Goal: Task Accomplishment & Management: Manage account settings

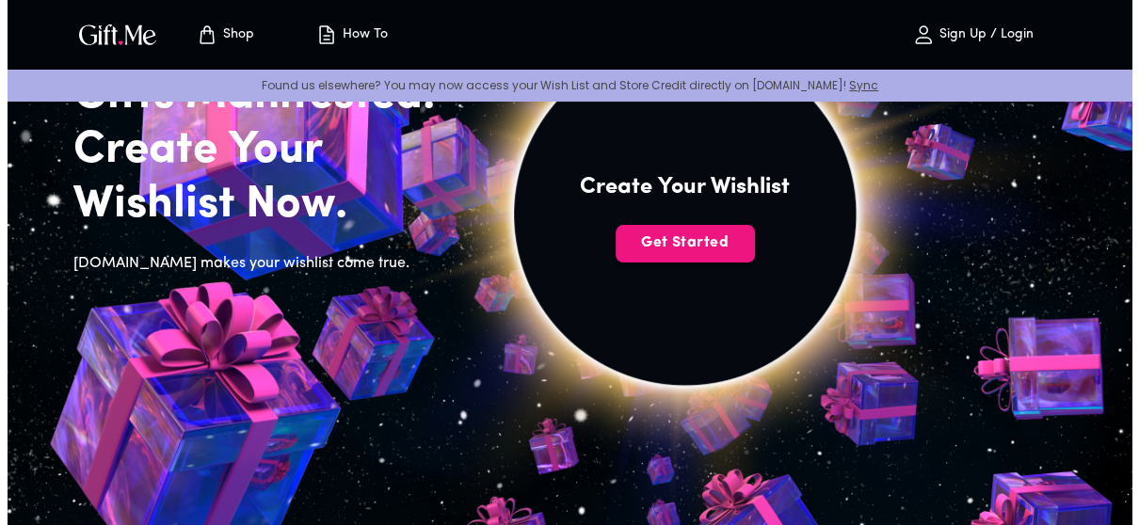
scroll to position [248, 0]
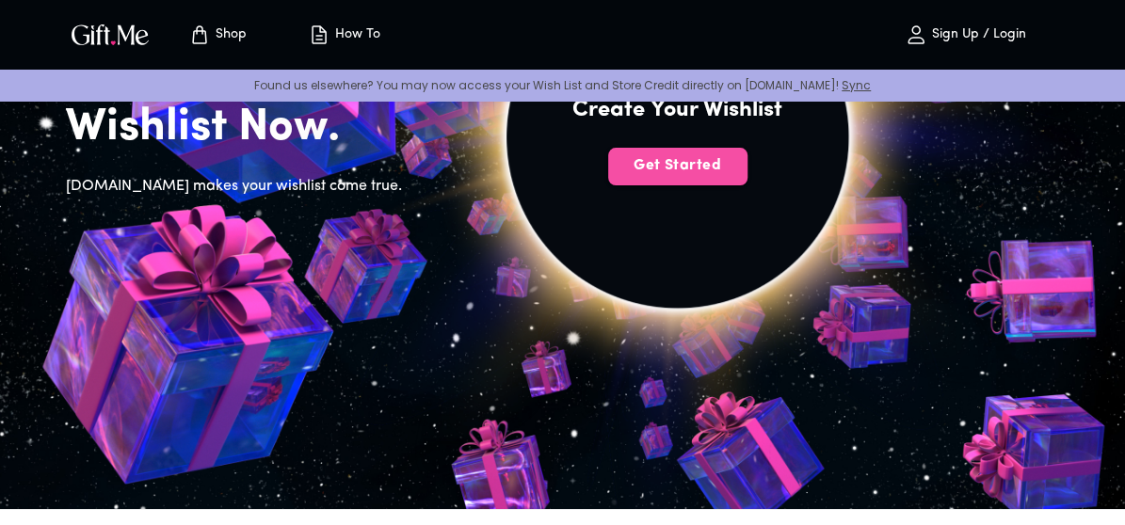
click at [704, 155] on span "Get Started" at bounding box center [677, 165] width 139 height 21
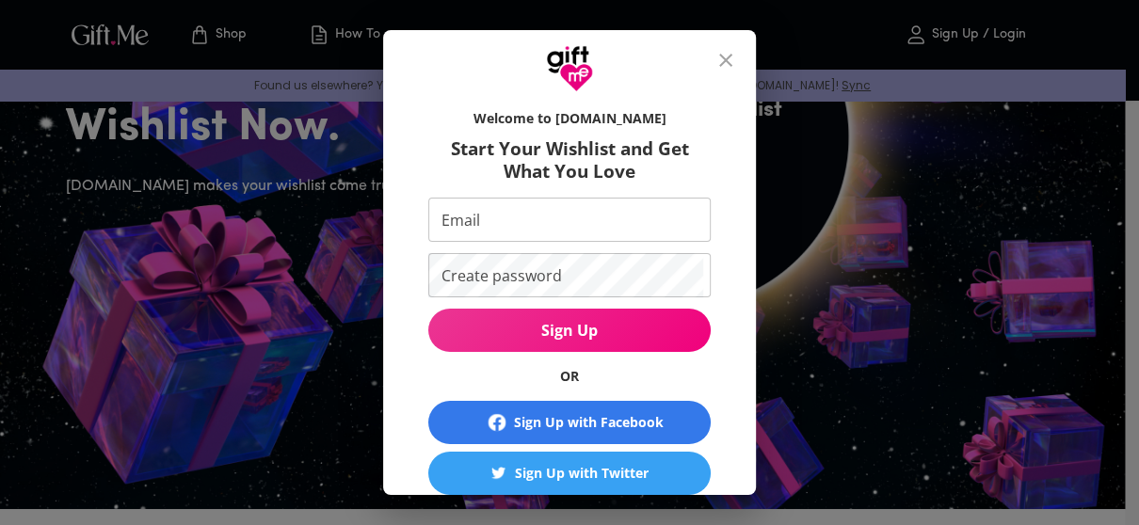
scroll to position [178, 0]
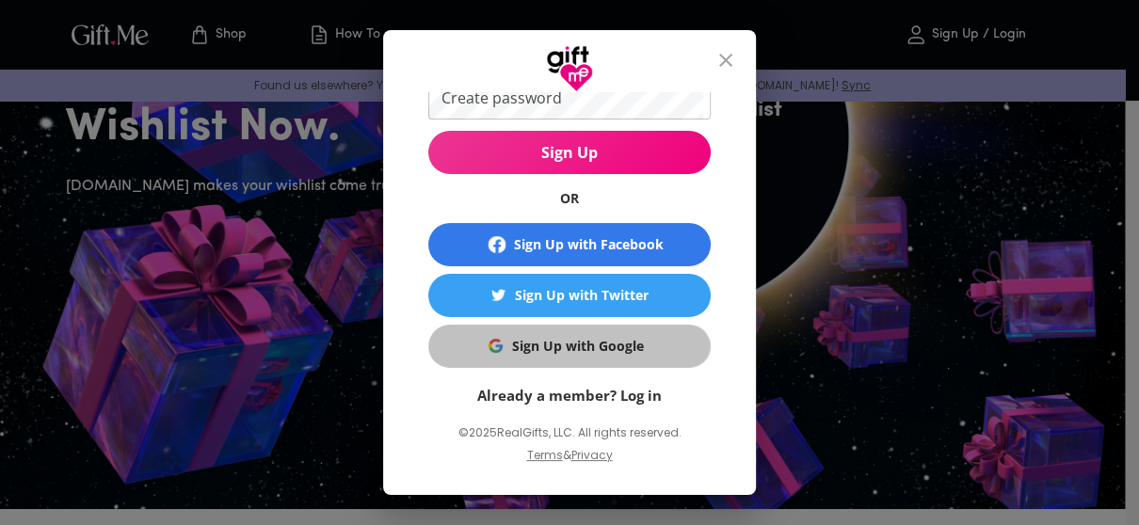
click at [635, 345] on div "Sign Up with Google" at bounding box center [578, 346] width 132 height 21
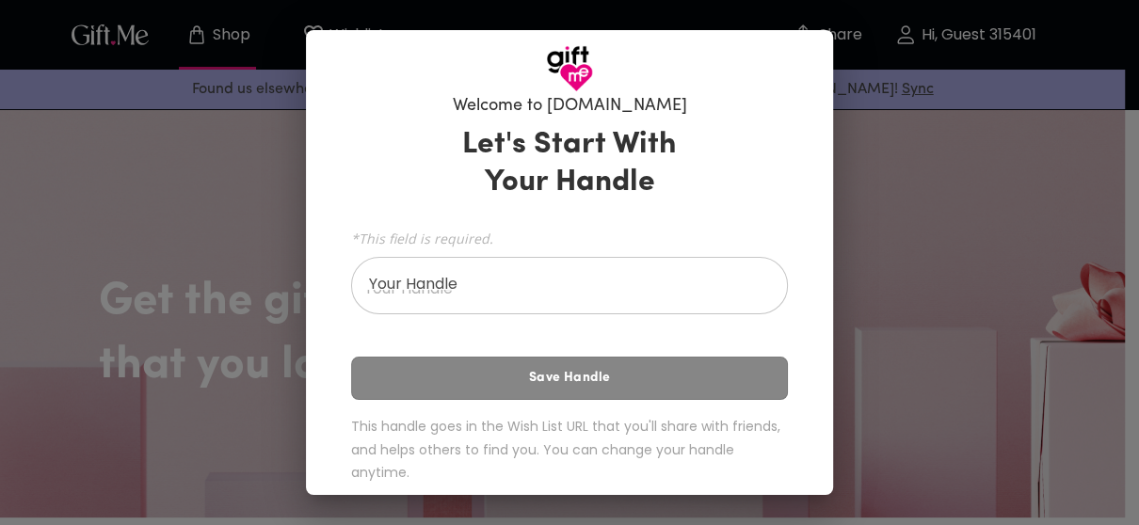
scroll to position [5, 0]
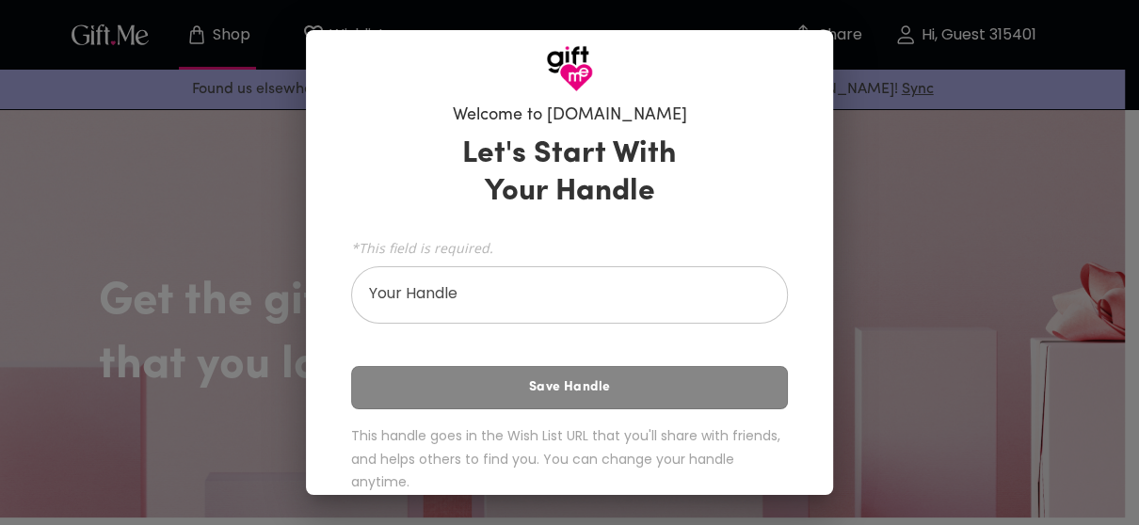
click at [634, 298] on input "Your Handle" at bounding box center [559, 297] width 416 height 53
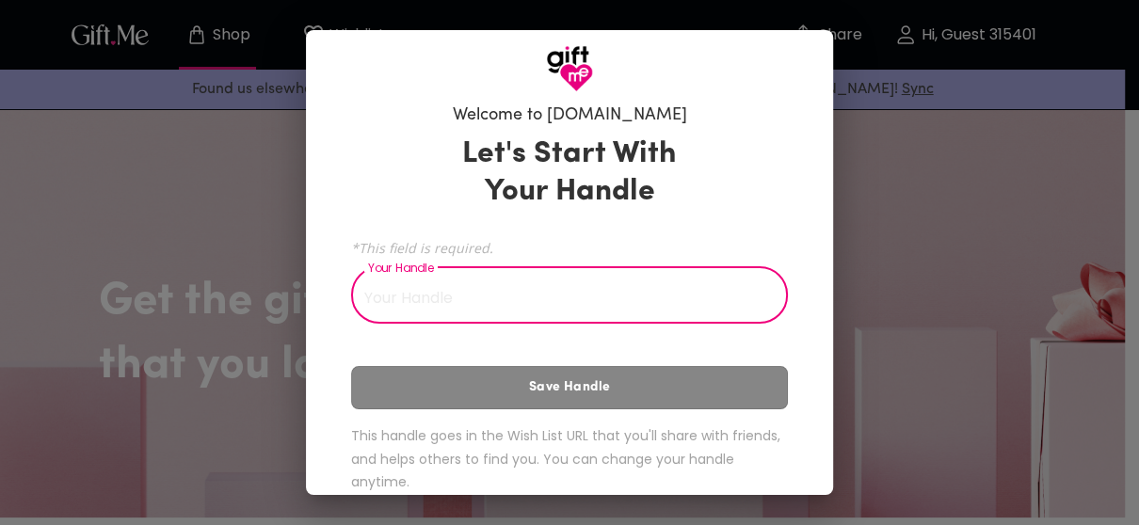
type input "a"
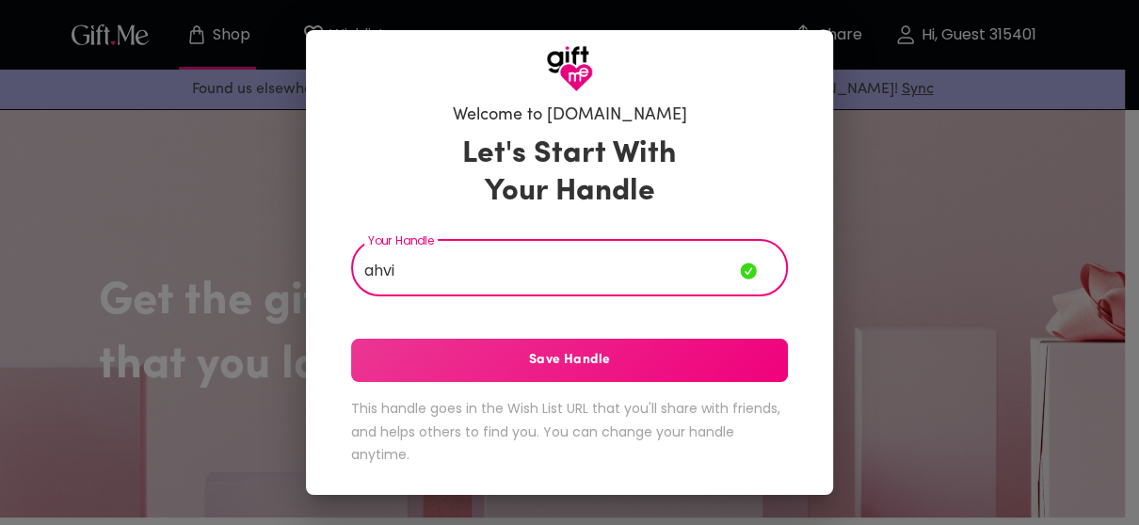
type input "ahvi"
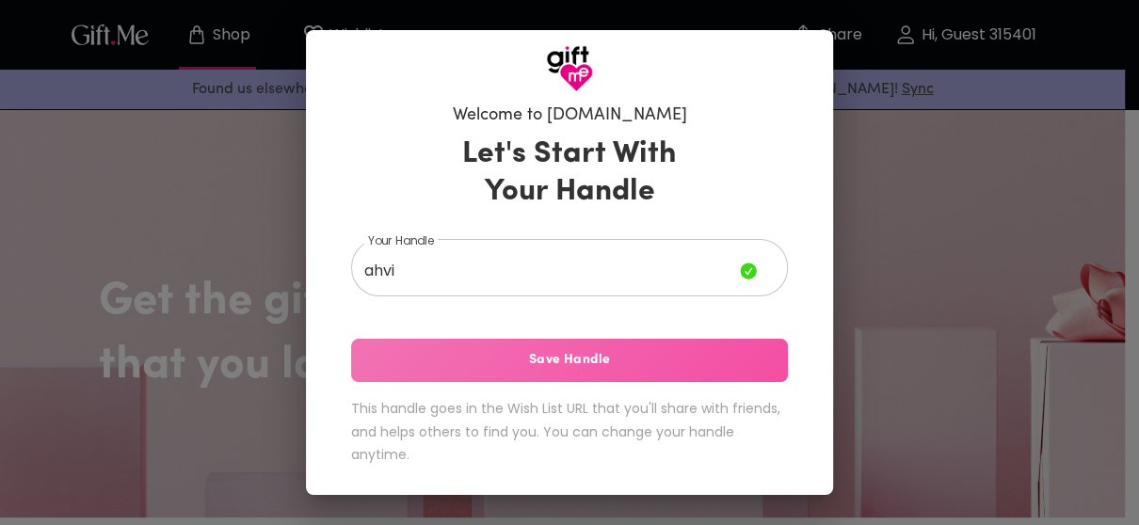
click at [606, 365] on span "Save Handle" at bounding box center [569, 360] width 437 height 21
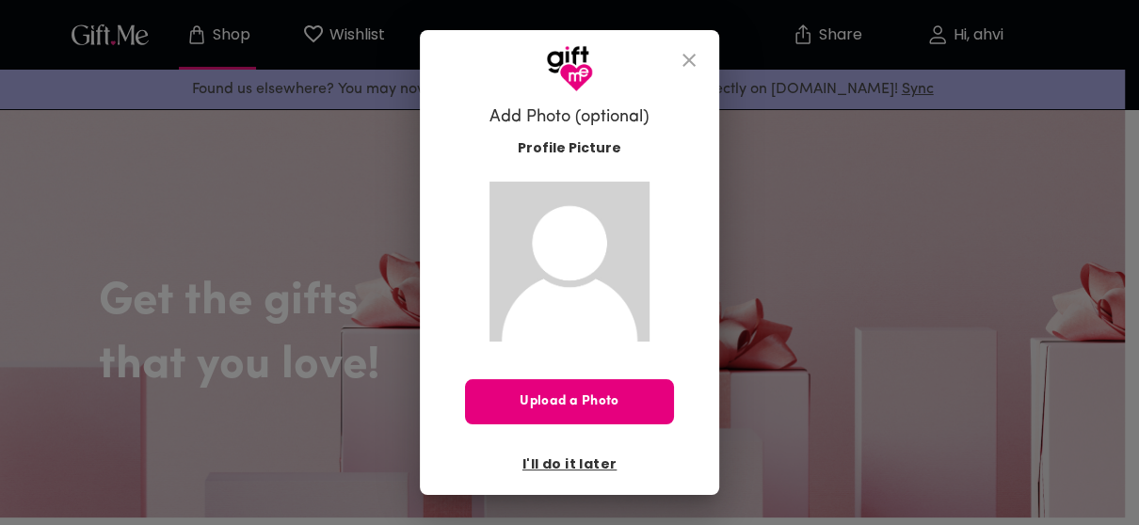
scroll to position [0, 0]
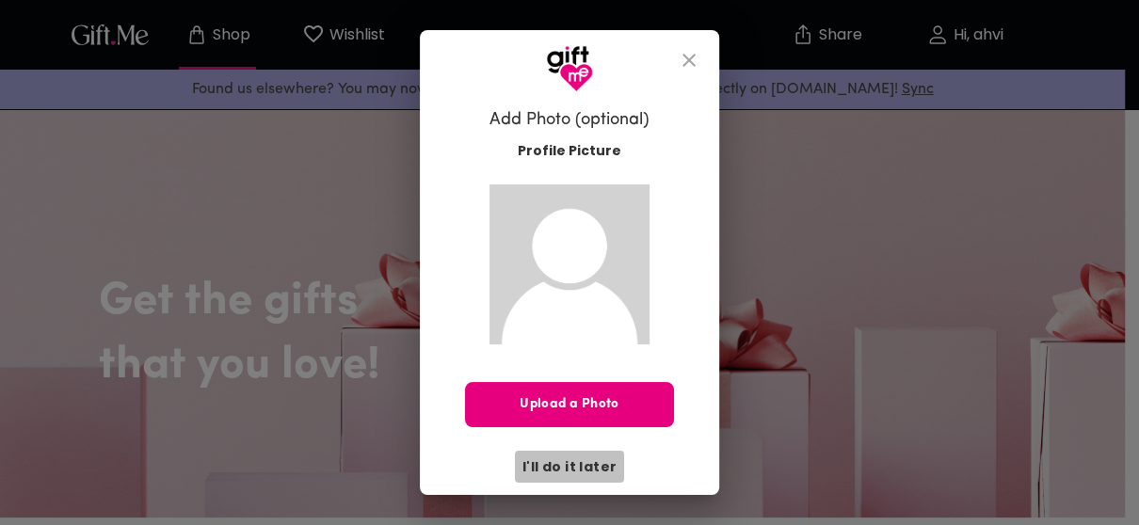
click at [571, 462] on span "I'll do it later" at bounding box center [570, 467] width 94 height 21
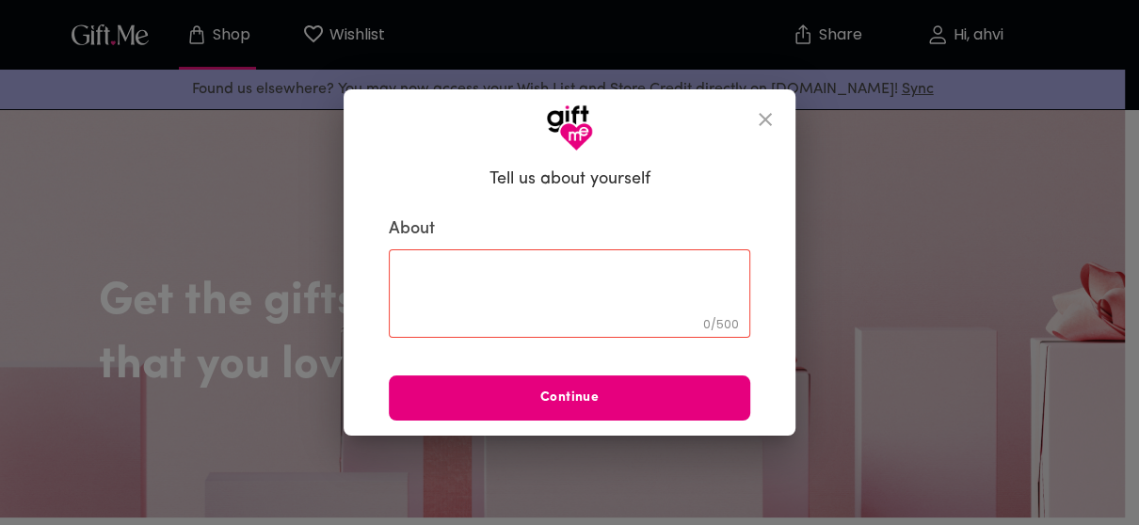
click at [550, 265] on div "0 / 500 ​" at bounding box center [570, 294] width 362 height 89
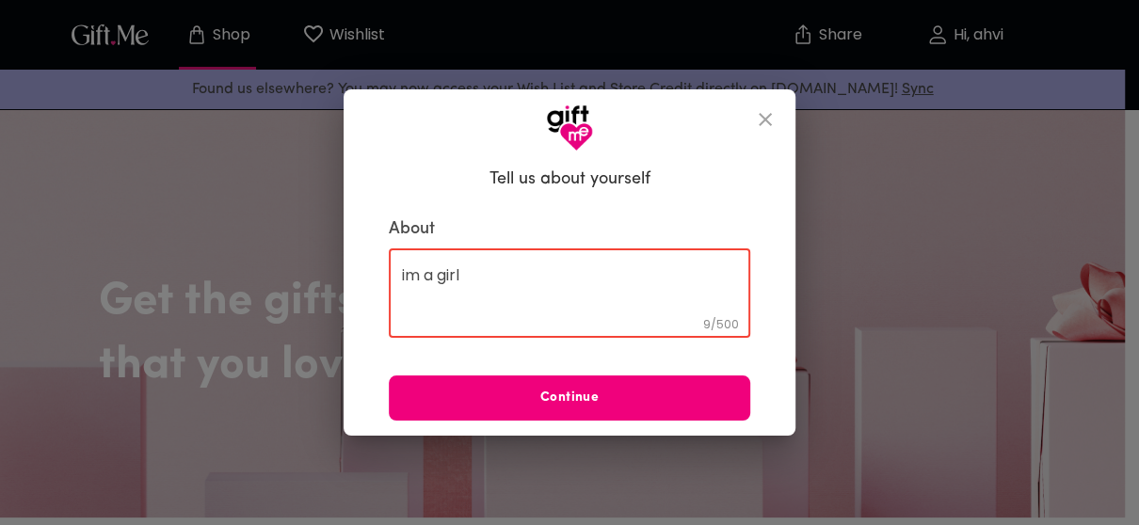
type textarea "im a girl"
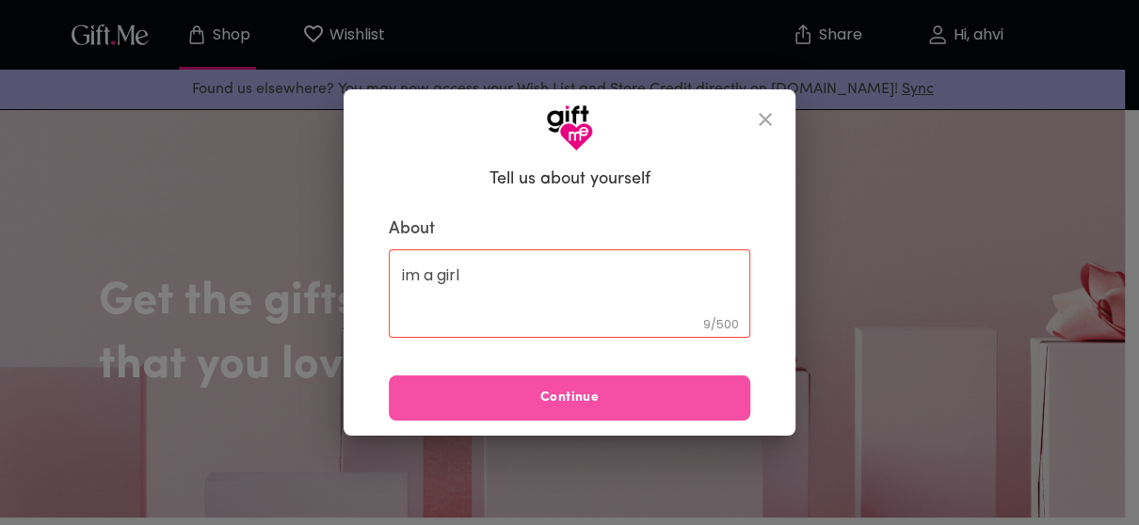
click at [565, 389] on span "Continue" at bounding box center [570, 398] width 362 height 21
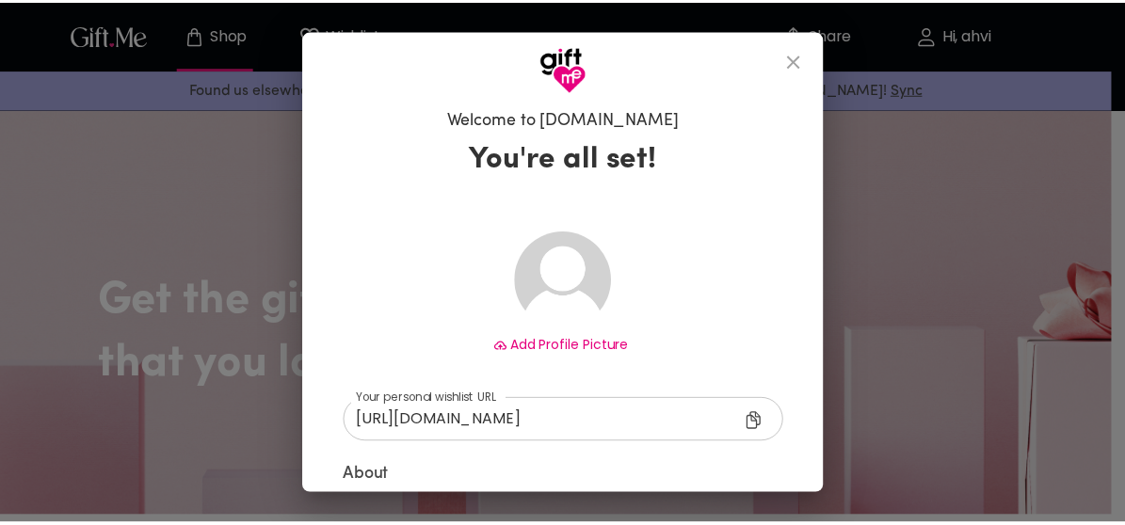
scroll to position [188, 0]
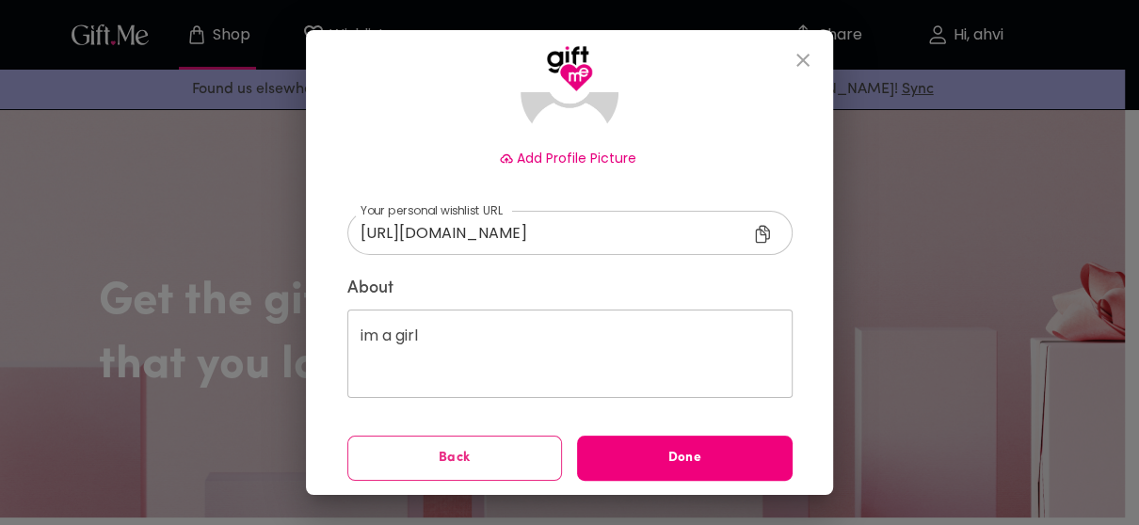
click at [667, 457] on span "Done" at bounding box center [685, 458] width 216 height 21
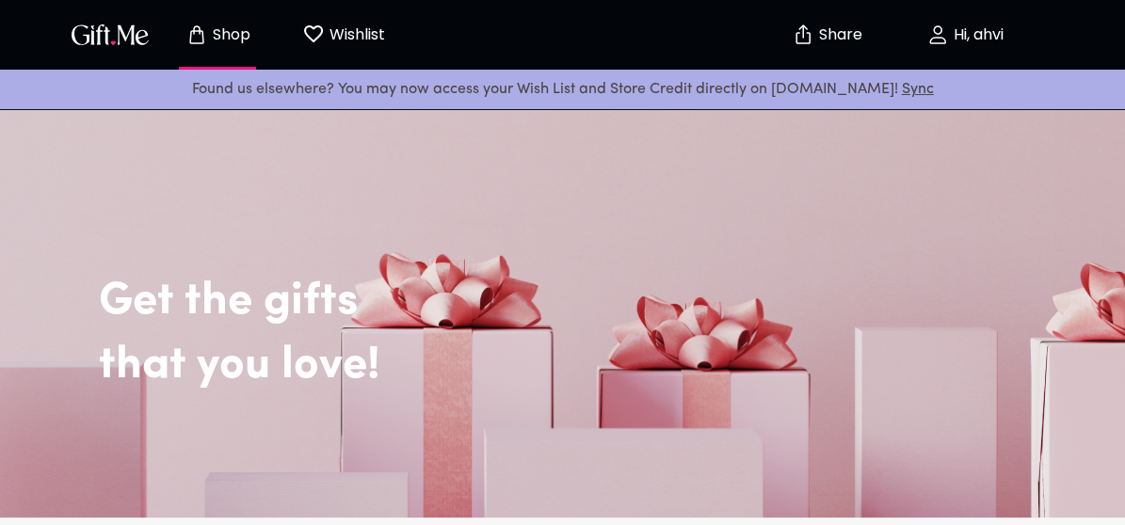
click at [382, 41] on p "Wishlist" at bounding box center [355, 35] width 60 height 24
